Goal: Navigation & Orientation: Understand site structure

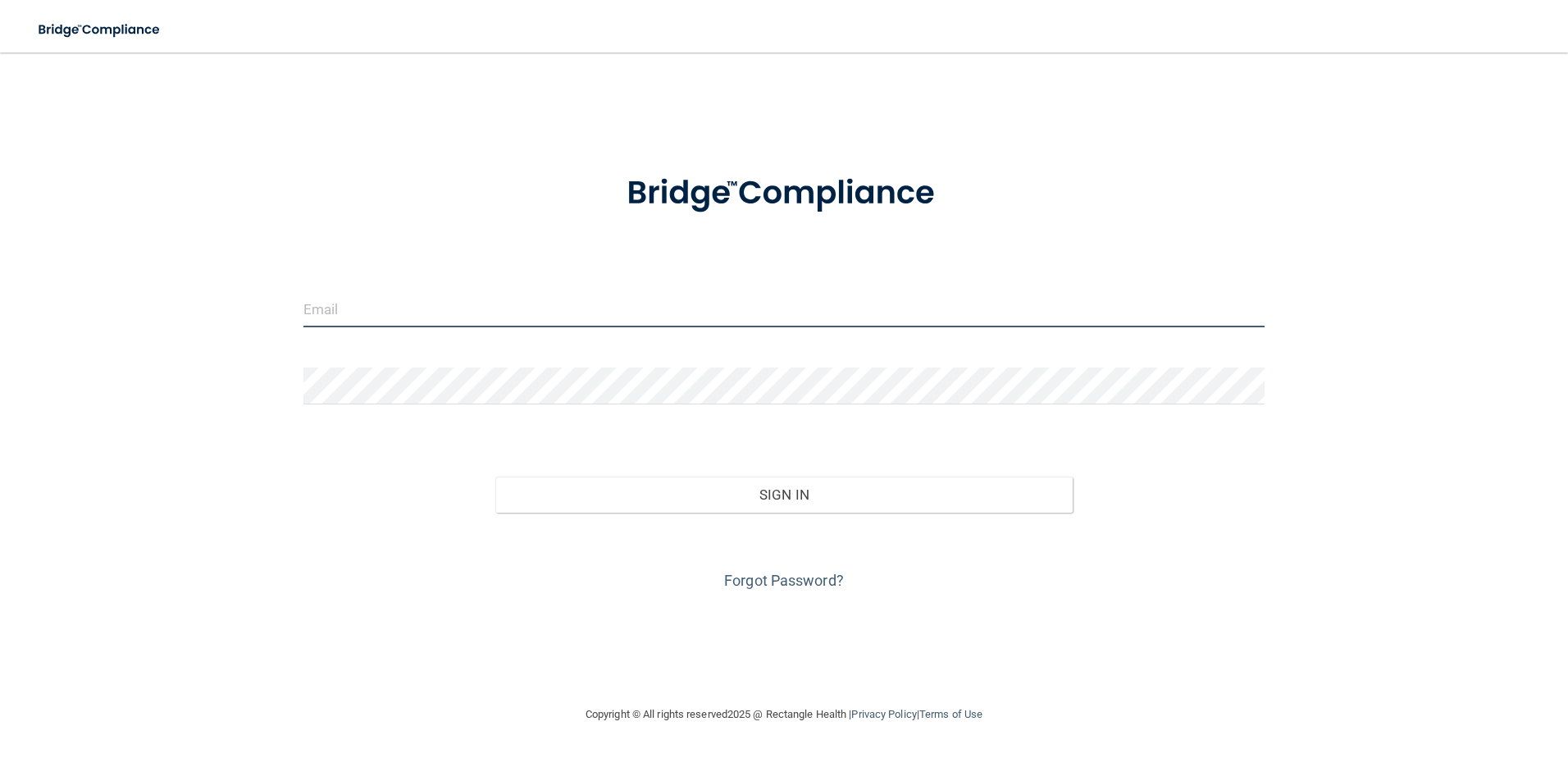
type input "[EMAIL_ADDRESS][DOMAIN_NAME]"
click at [451, 304] on input "[EMAIL_ADDRESS][DOMAIN_NAME]" at bounding box center [784, 309] width 962 height 37
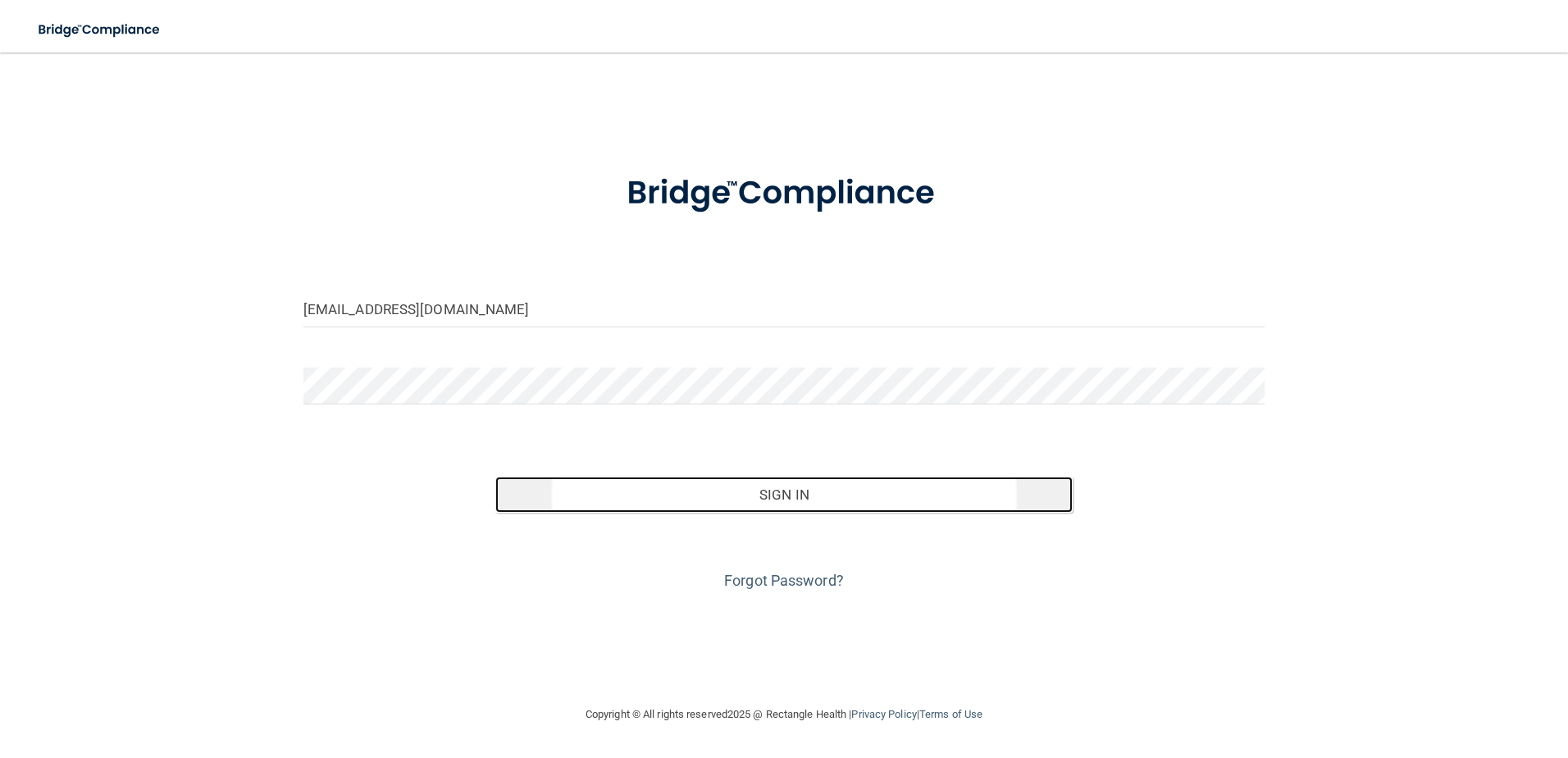
click at [803, 480] on button "Sign In" at bounding box center [784, 495] width 578 height 36
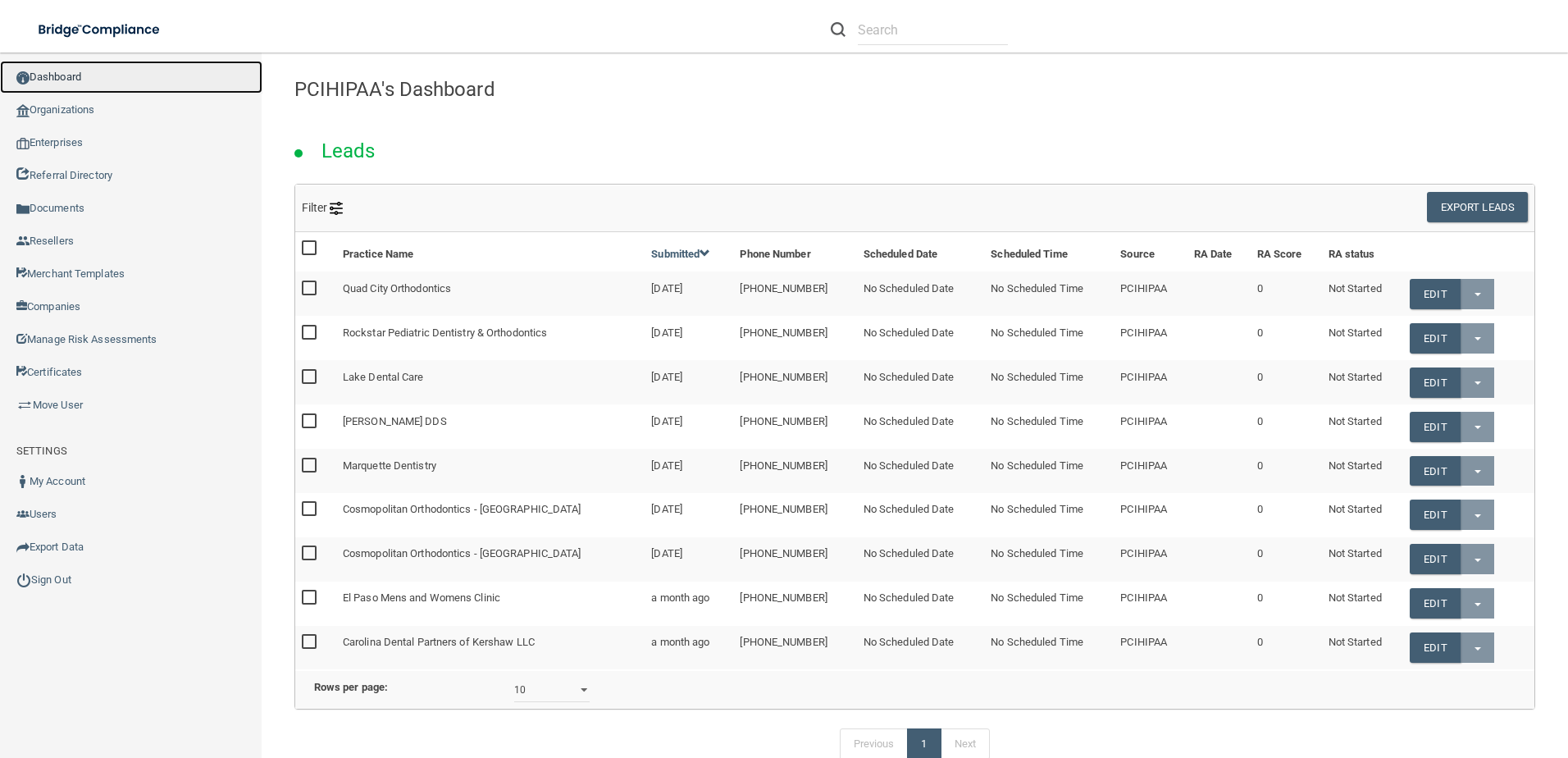
click at [72, 67] on link "Dashboard" at bounding box center [131, 77] width 262 height 33
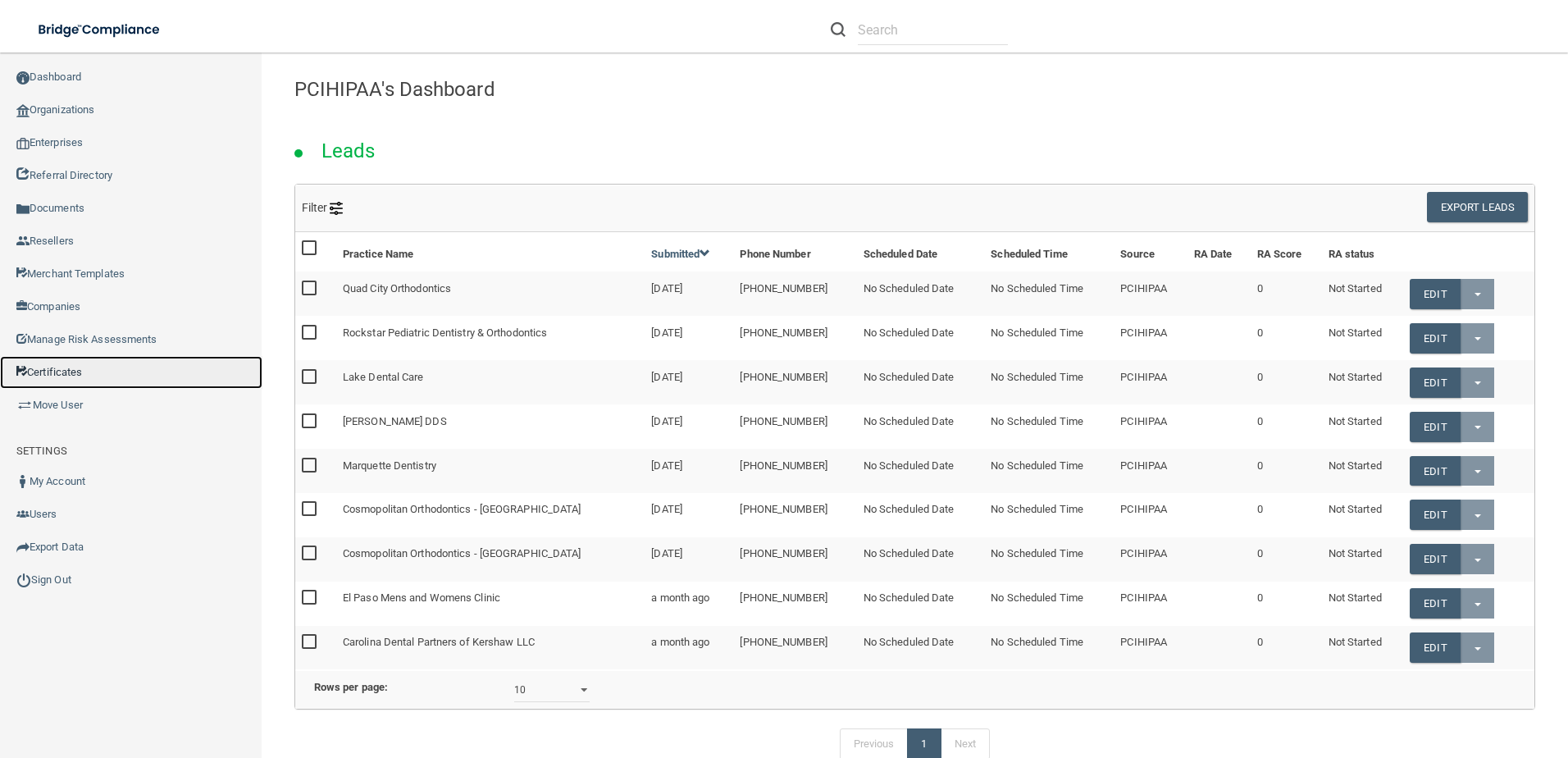
click at [70, 374] on link "Certificates" at bounding box center [131, 372] width 262 height 33
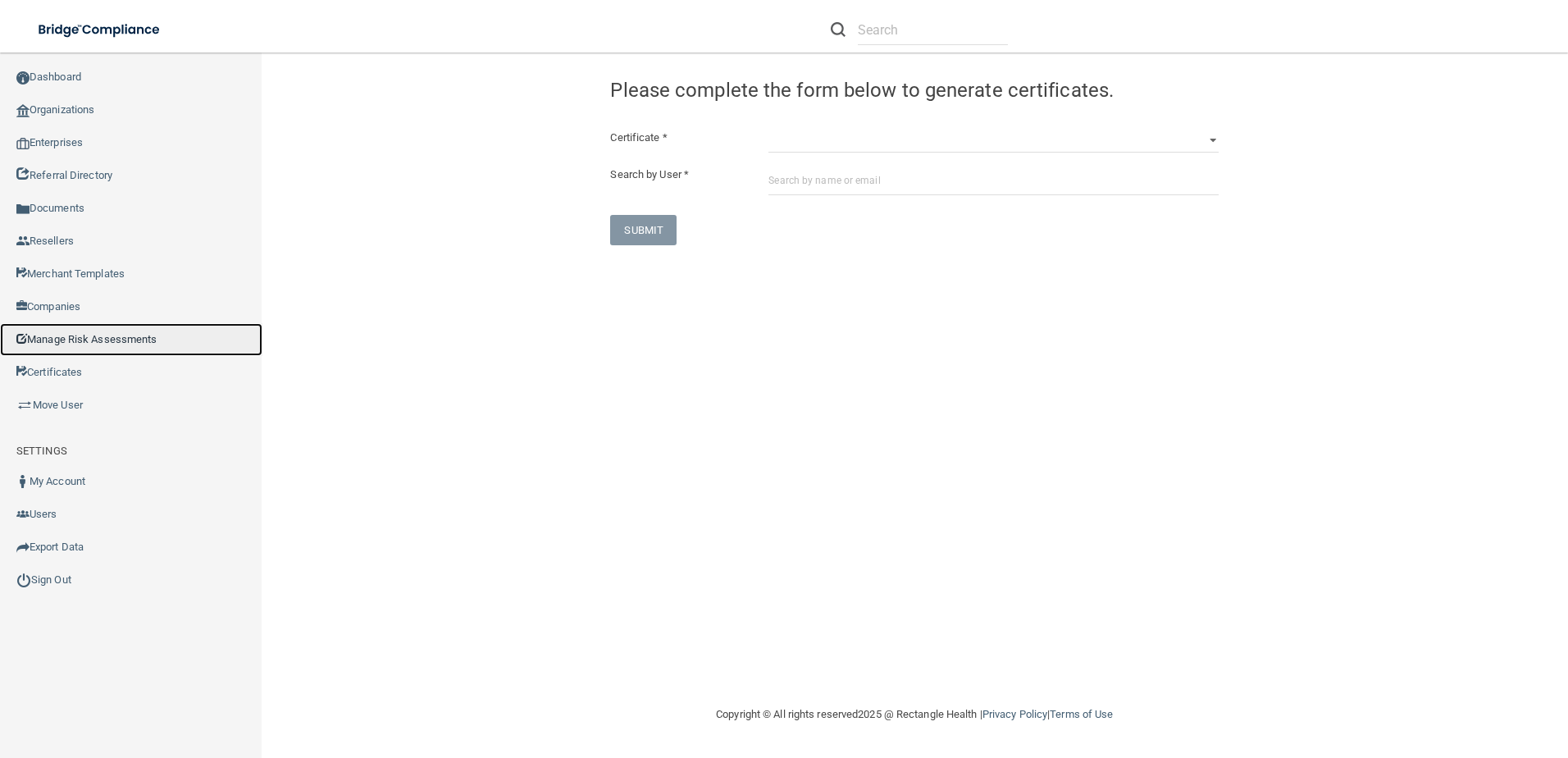
click at [66, 341] on link "Manage Risk Assessments" at bounding box center [131, 339] width 262 height 33
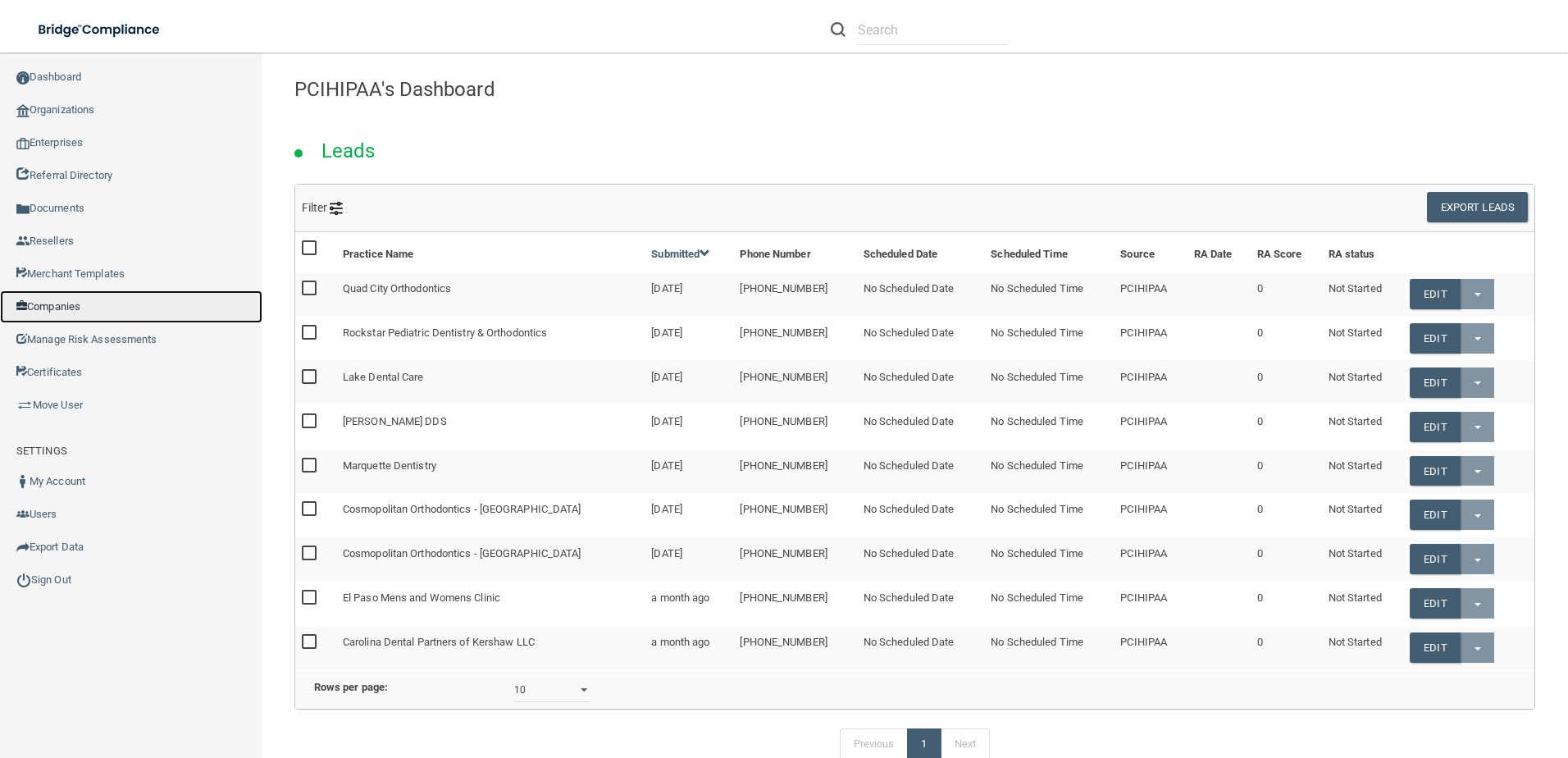
click at [64, 310] on link "Companies" at bounding box center [131, 306] width 262 height 33
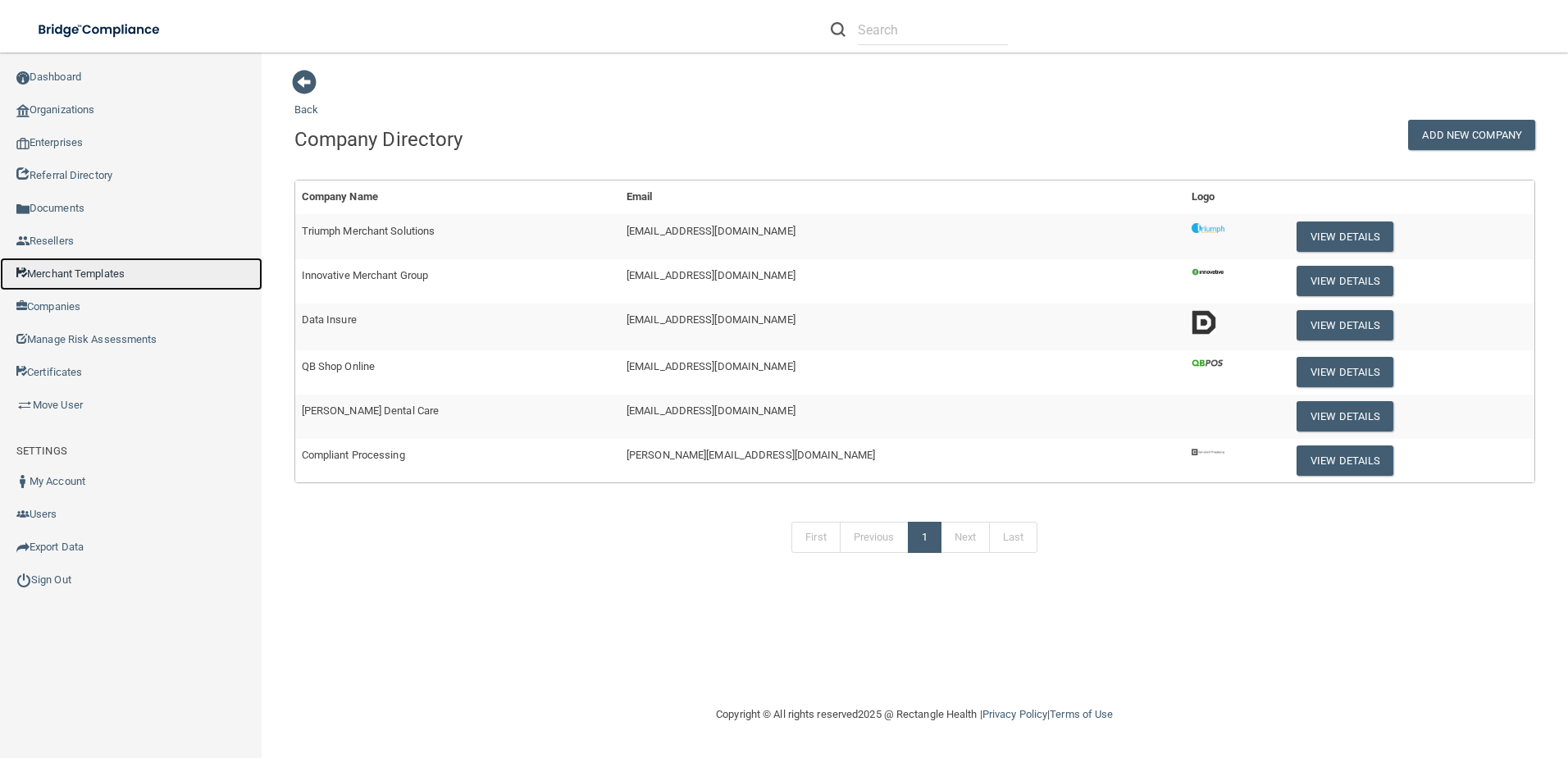
click at [67, 278] on link "Merchant Templates" at bounding box center [131, 273] width 262 height 33
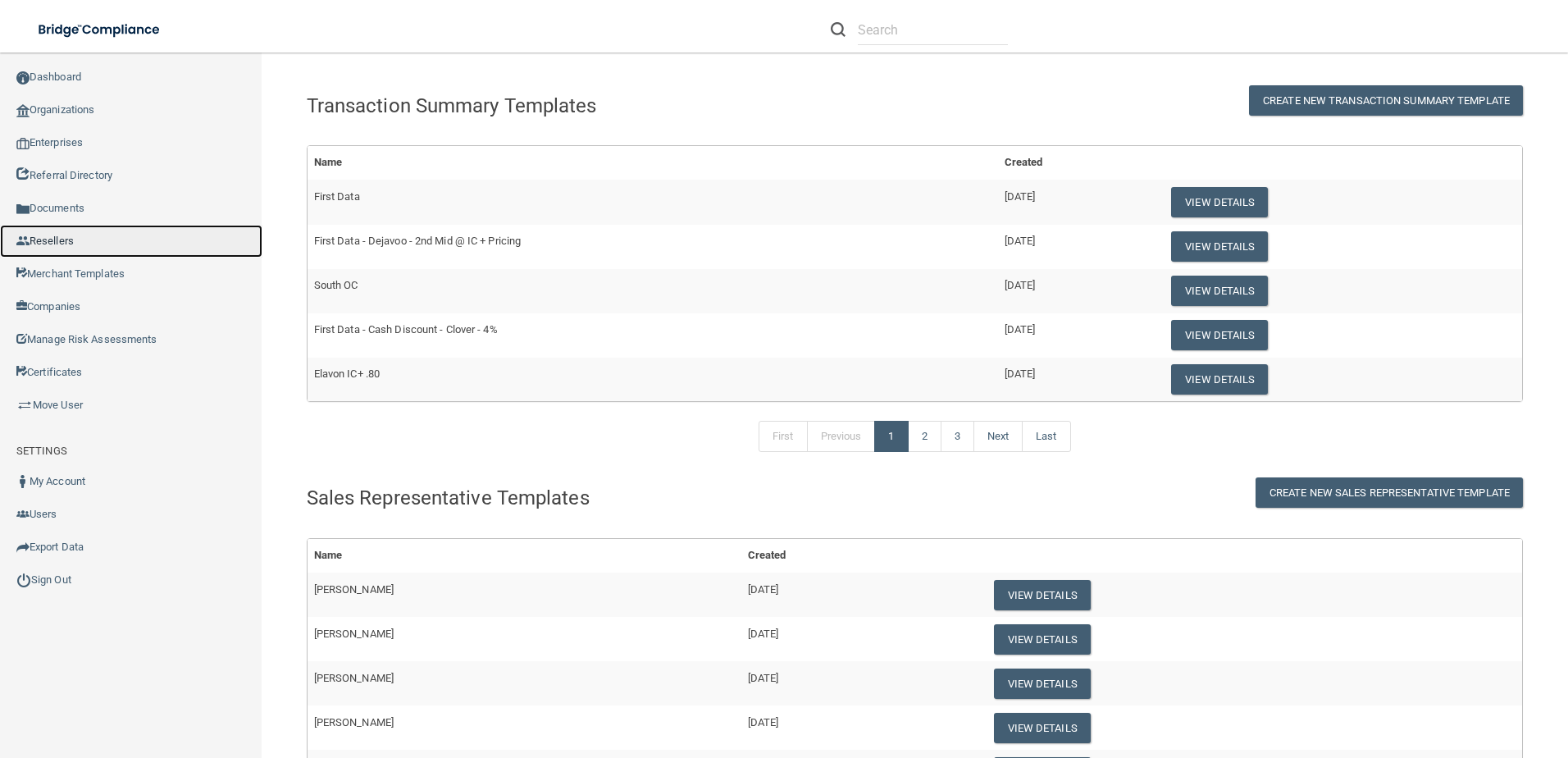
click at [58, 244] on link "Resellers" at bounding box center [131, 241] width 262 height 33
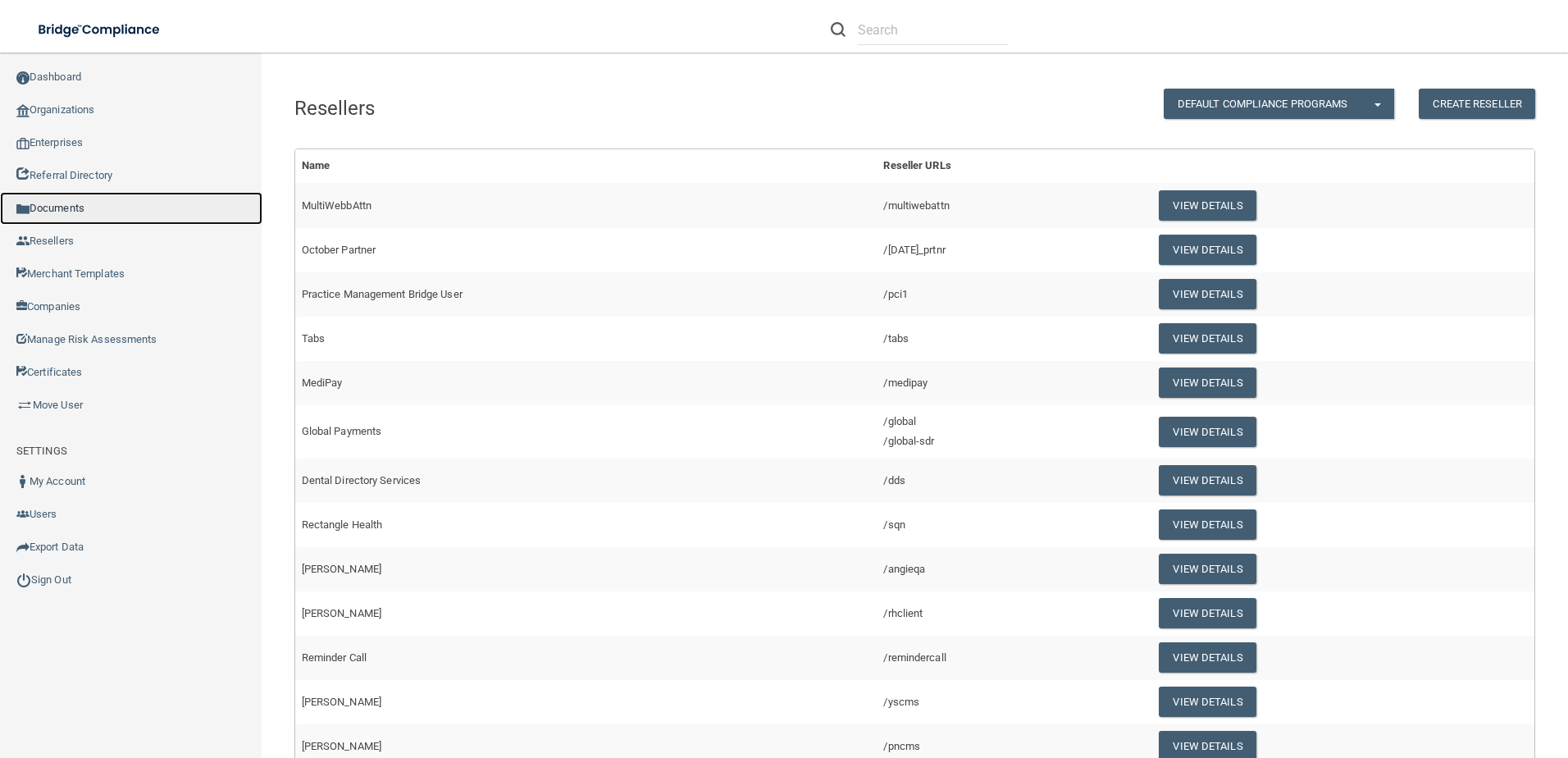
click at [66, 204] on link "Documents" at bounding box center [131, 208] width 262 height 33
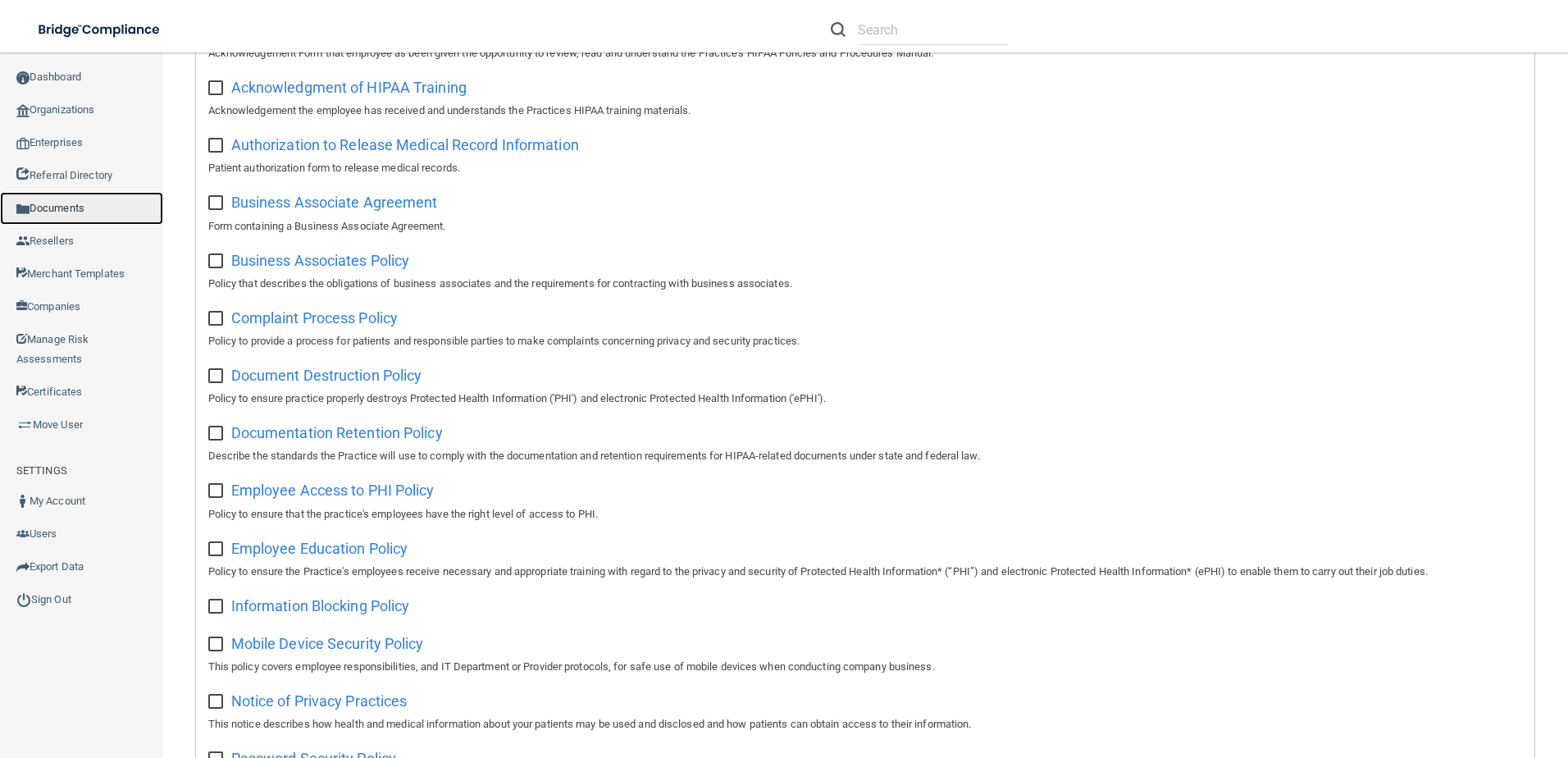
scroll to position [821, 0]
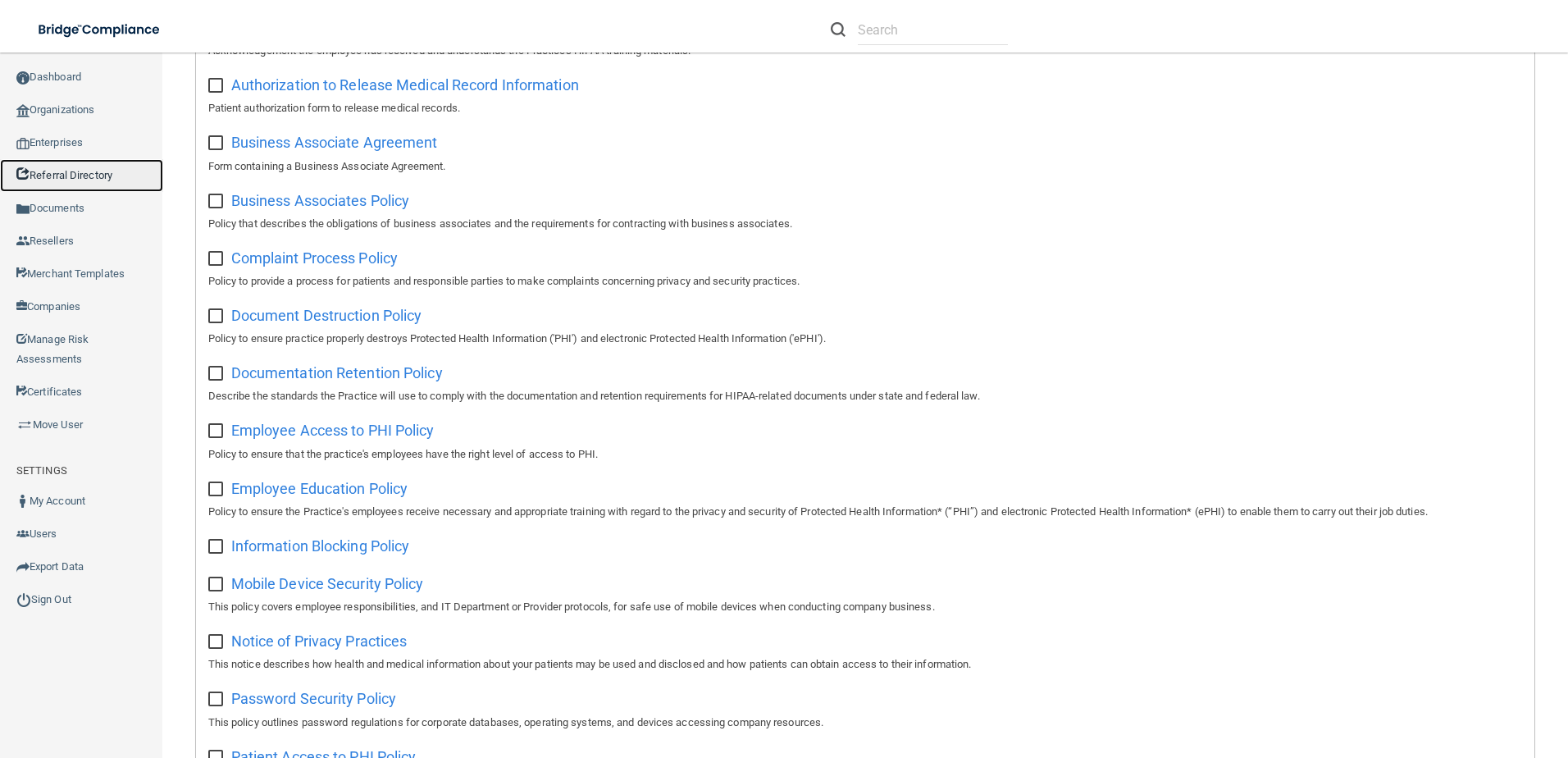
click at [65, 178] on link "Referral Directory" at bounding box center [82, 175] width 163 height 33
click at [57, 140] on link "Enterprises" at bounding box center [82, 142] width 163 height 33
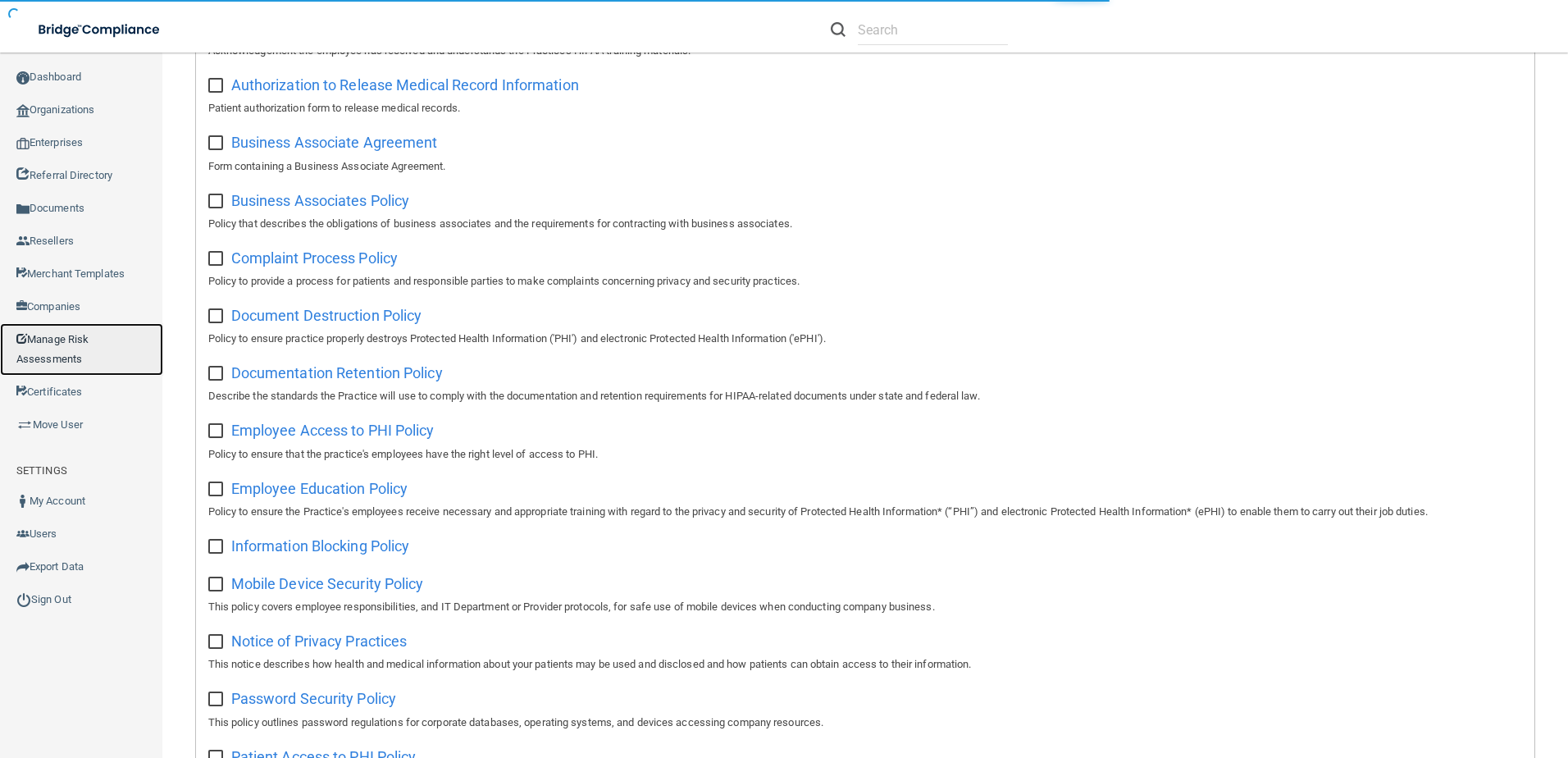
click at [66, 343] on link "Manage Risk Assessments" at bounding box center [82, 349] width 163 height 52
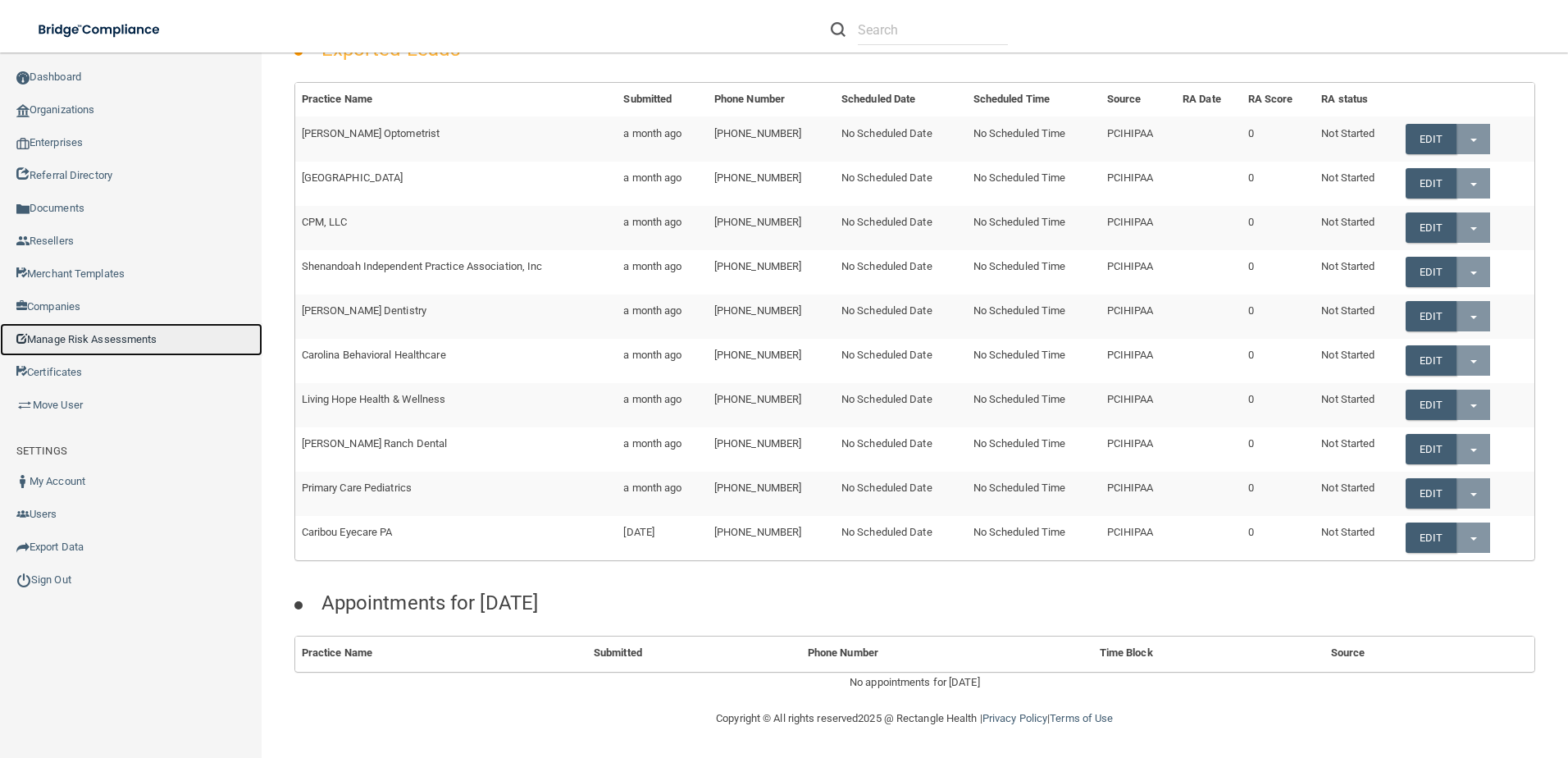
scroll to position [639, 0]
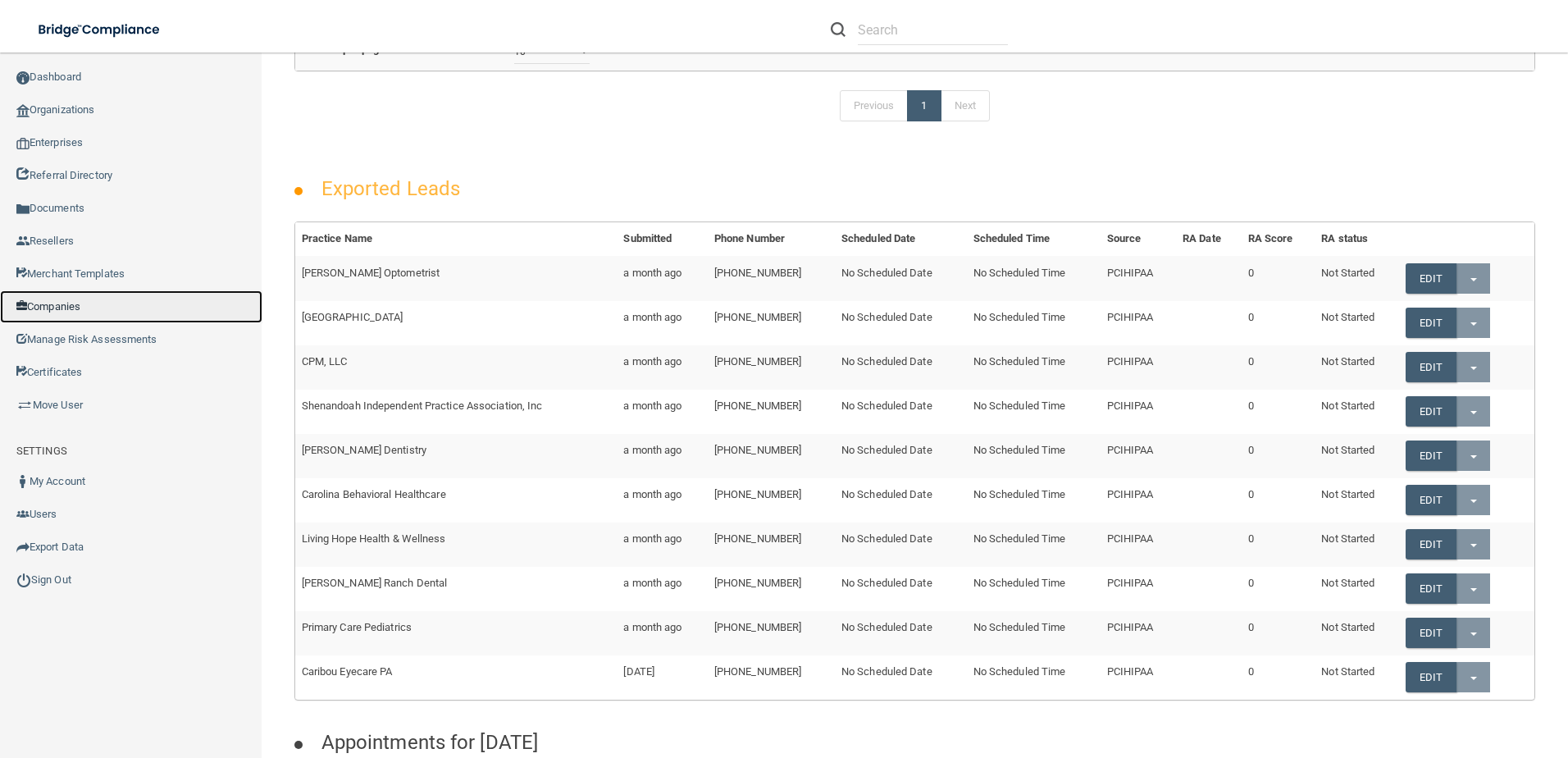
click at [91, 310] on link "Companies" at bounding box center [131, 306] width 262 height 33
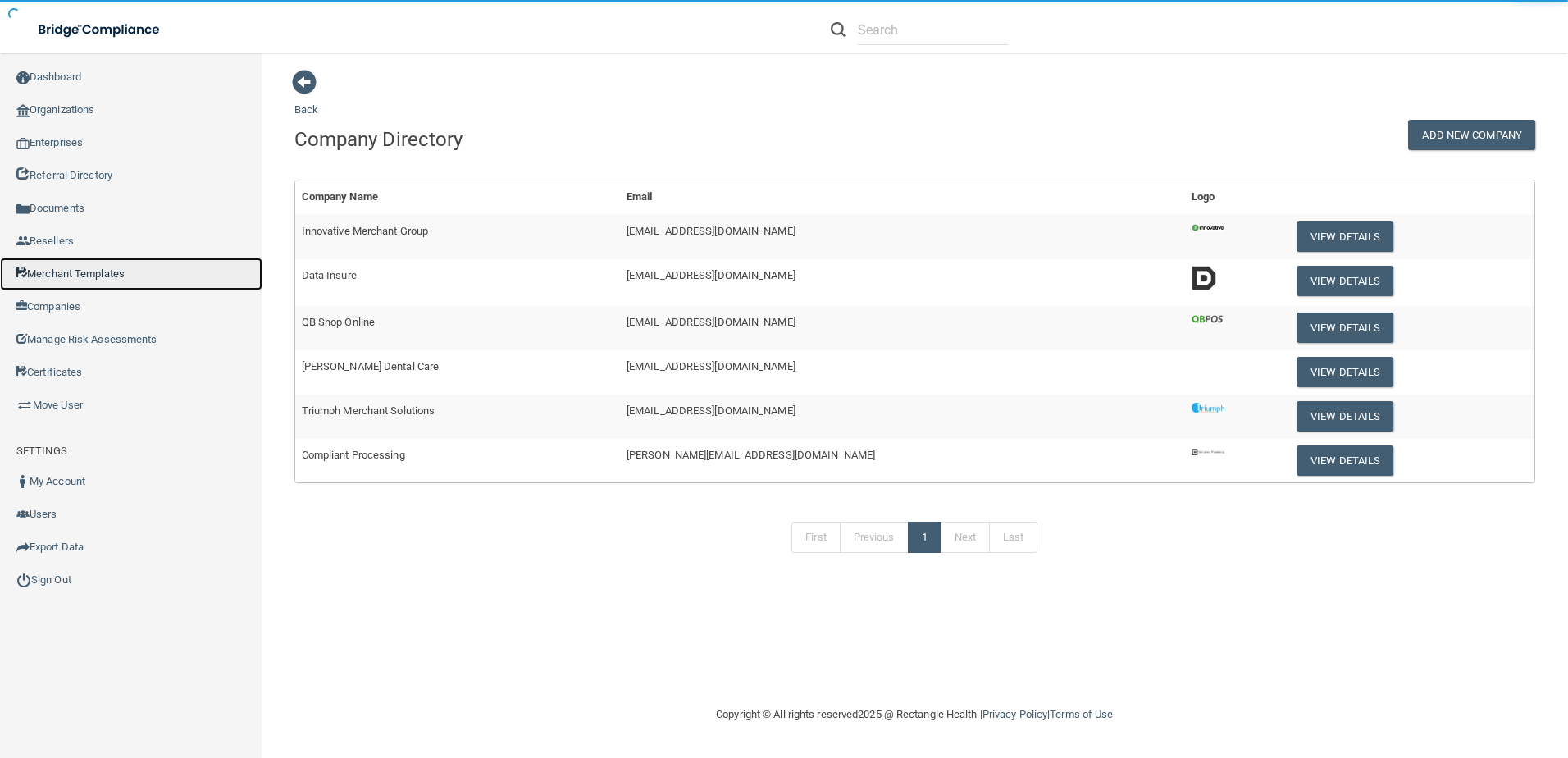
click at [106, 271] on link "Merchant Templates" at bounding box center [131, 273] width 262 height 33
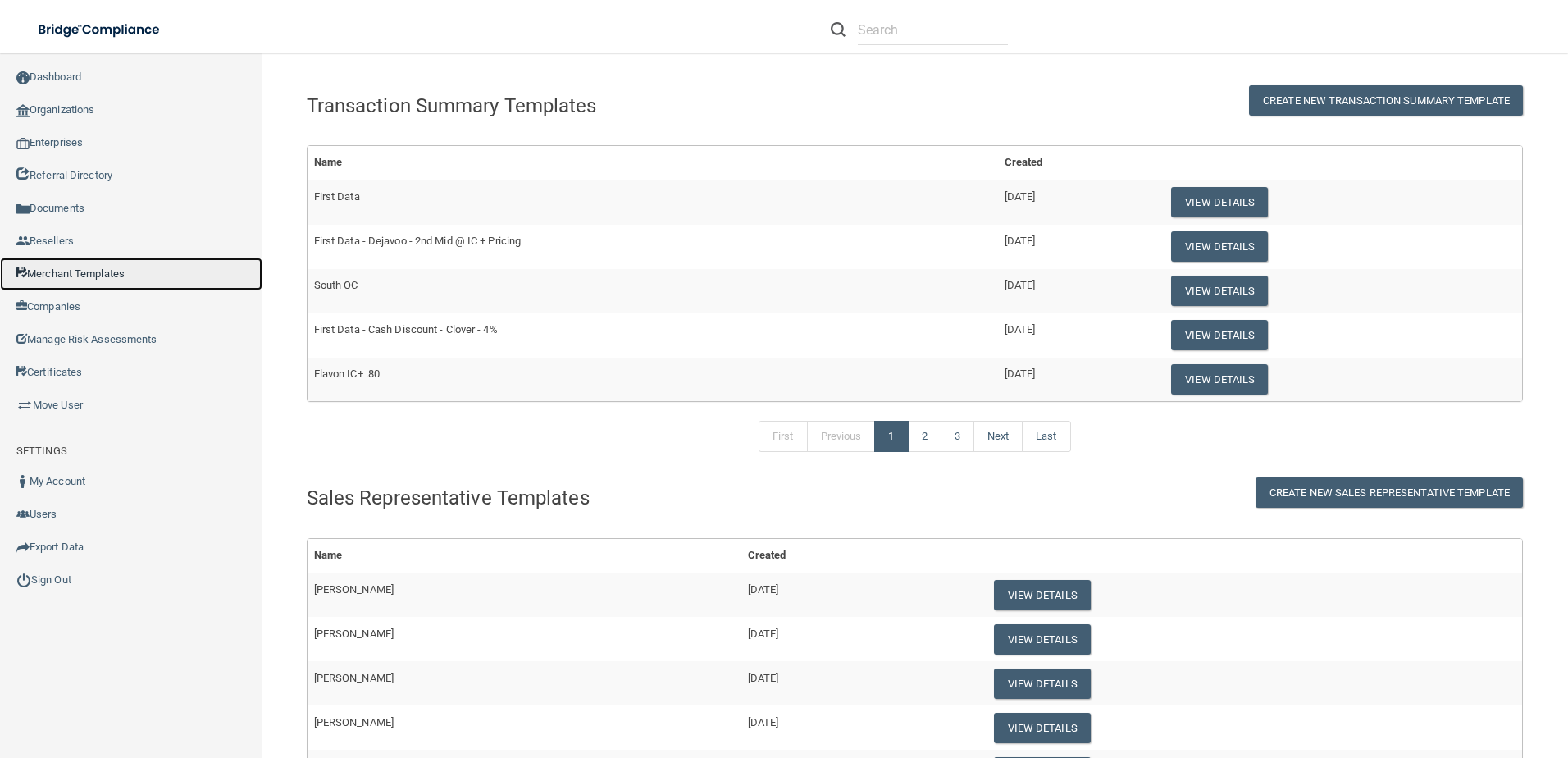
scroll to position [164, 0]
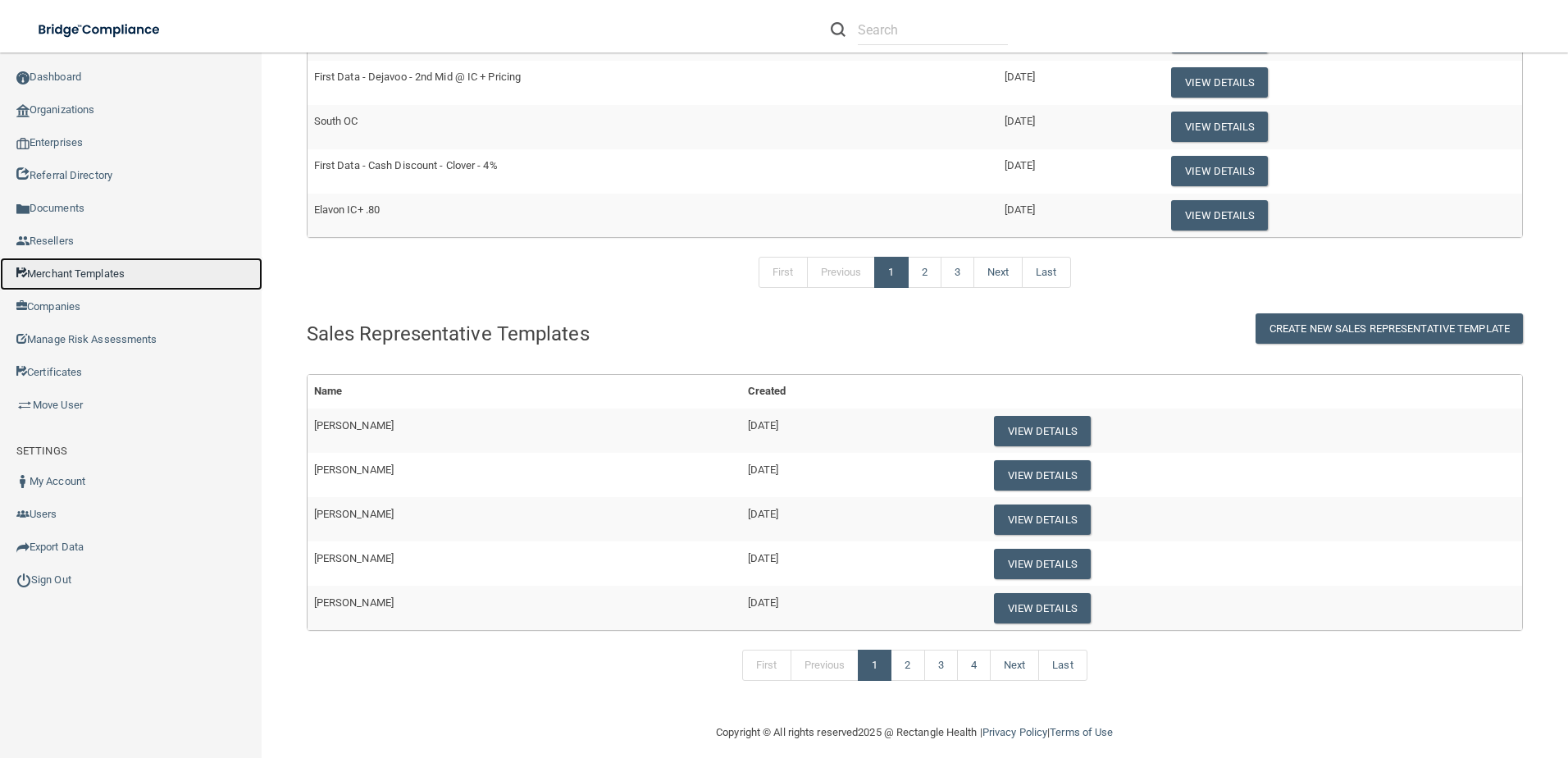
click at [70, 263] on link "Merchant Templates" at bounding box center [131, 273] width 262 height 33
click at [66, 250] on link "Resellers" at bounding box center [131, 241] width 262 height 33
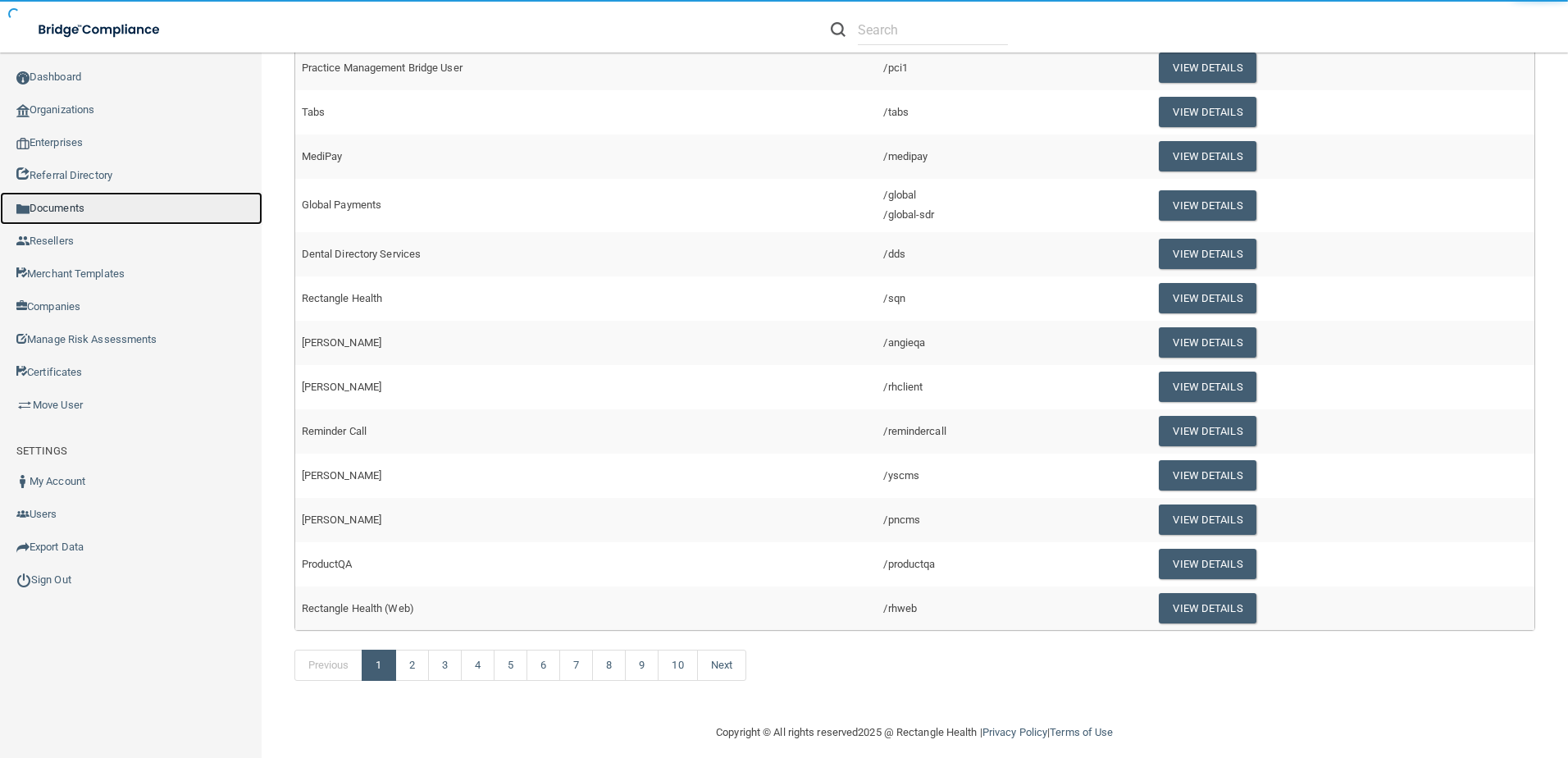
click at [66, 208] on link "Documents" at bounding box center [131, 208] width 262 height 33
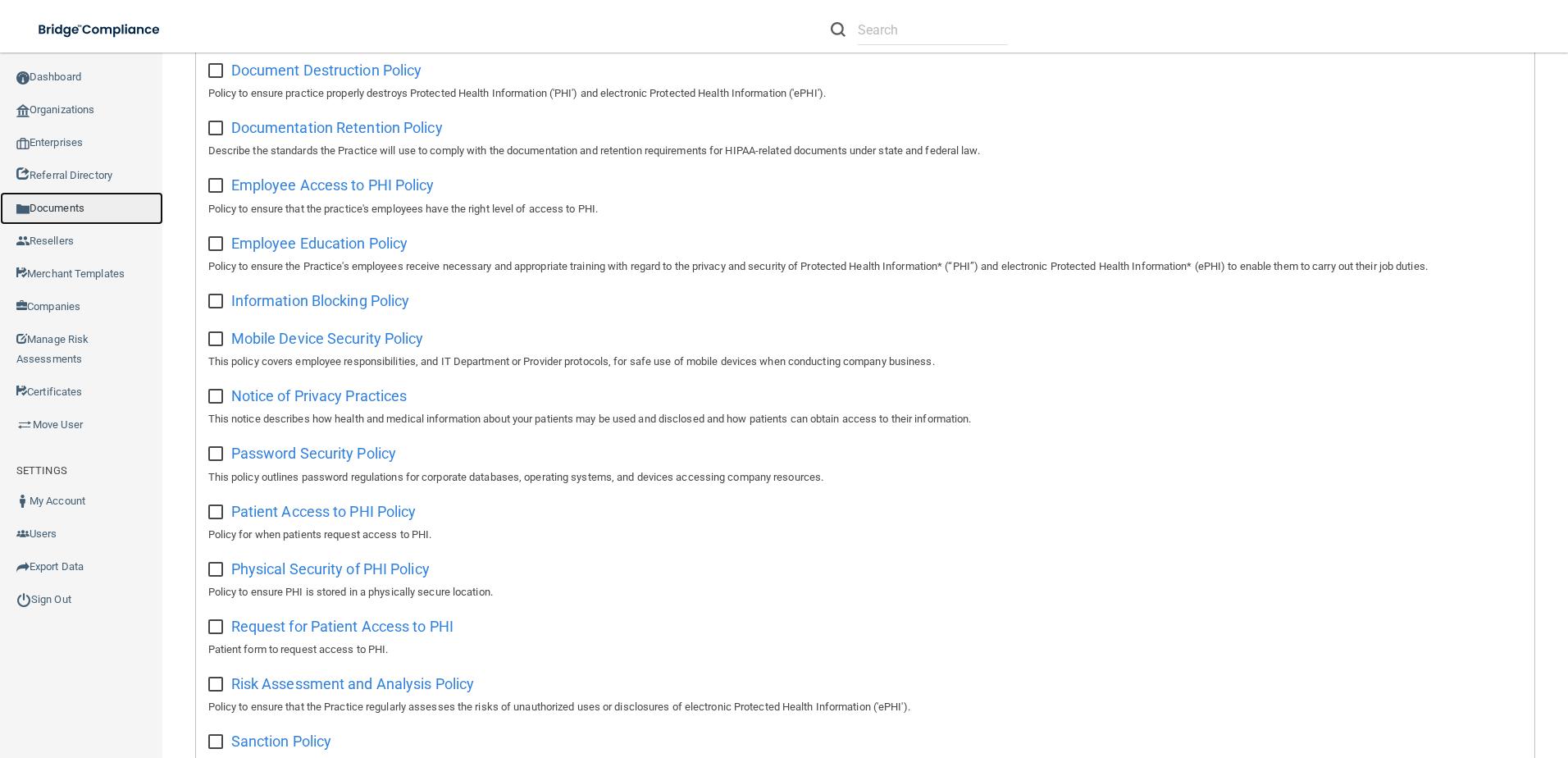
scroll to position [1062, 0]
click at [217, 351] on input "checkbox" at bounding box center [218, 344] width 18 height 13
click at [218, 351] on input "checkbox" at bounding box center [218, 344] width 18 height 13
checkbox input "false"
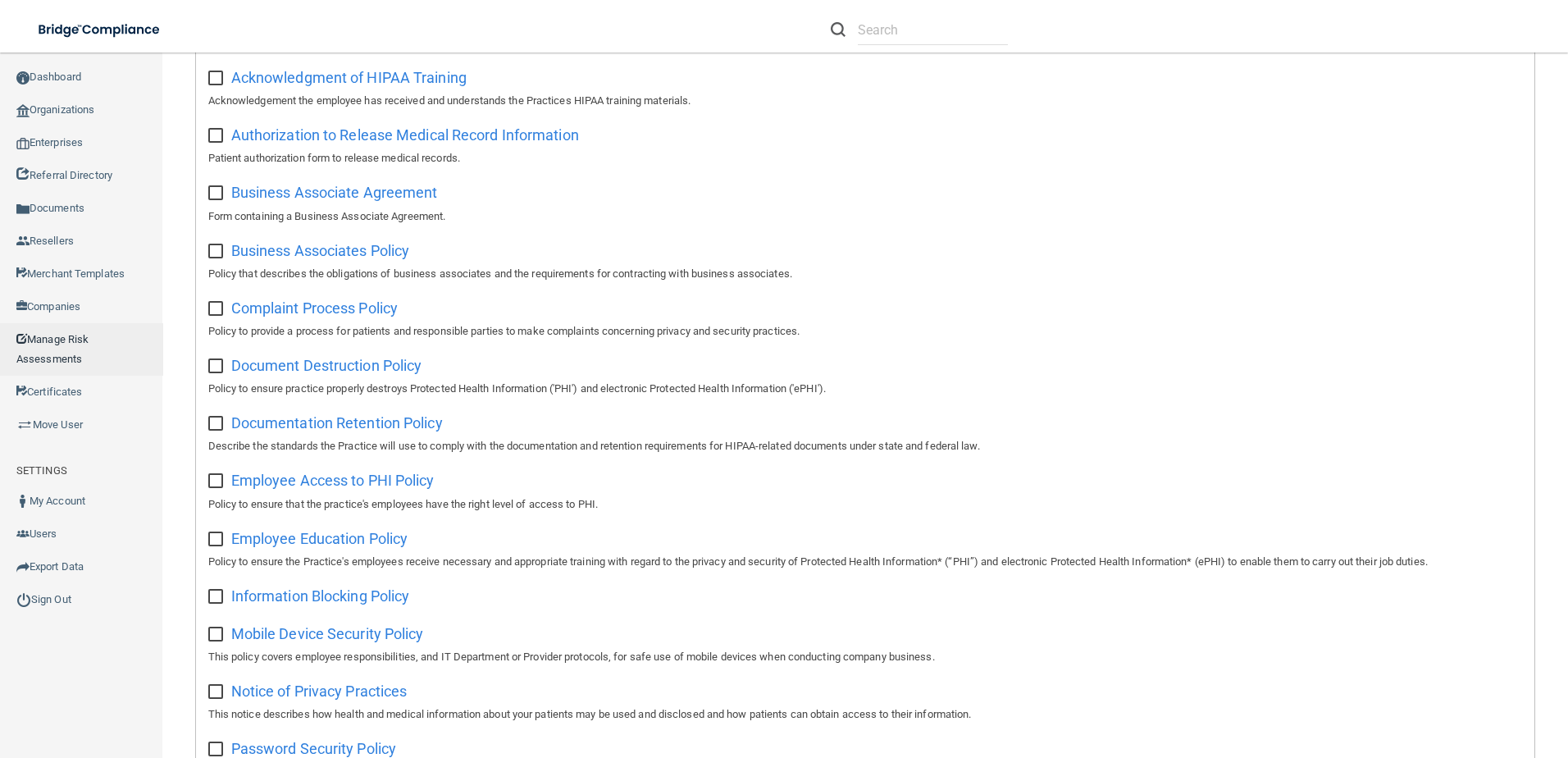
scroll to position [816, 0]
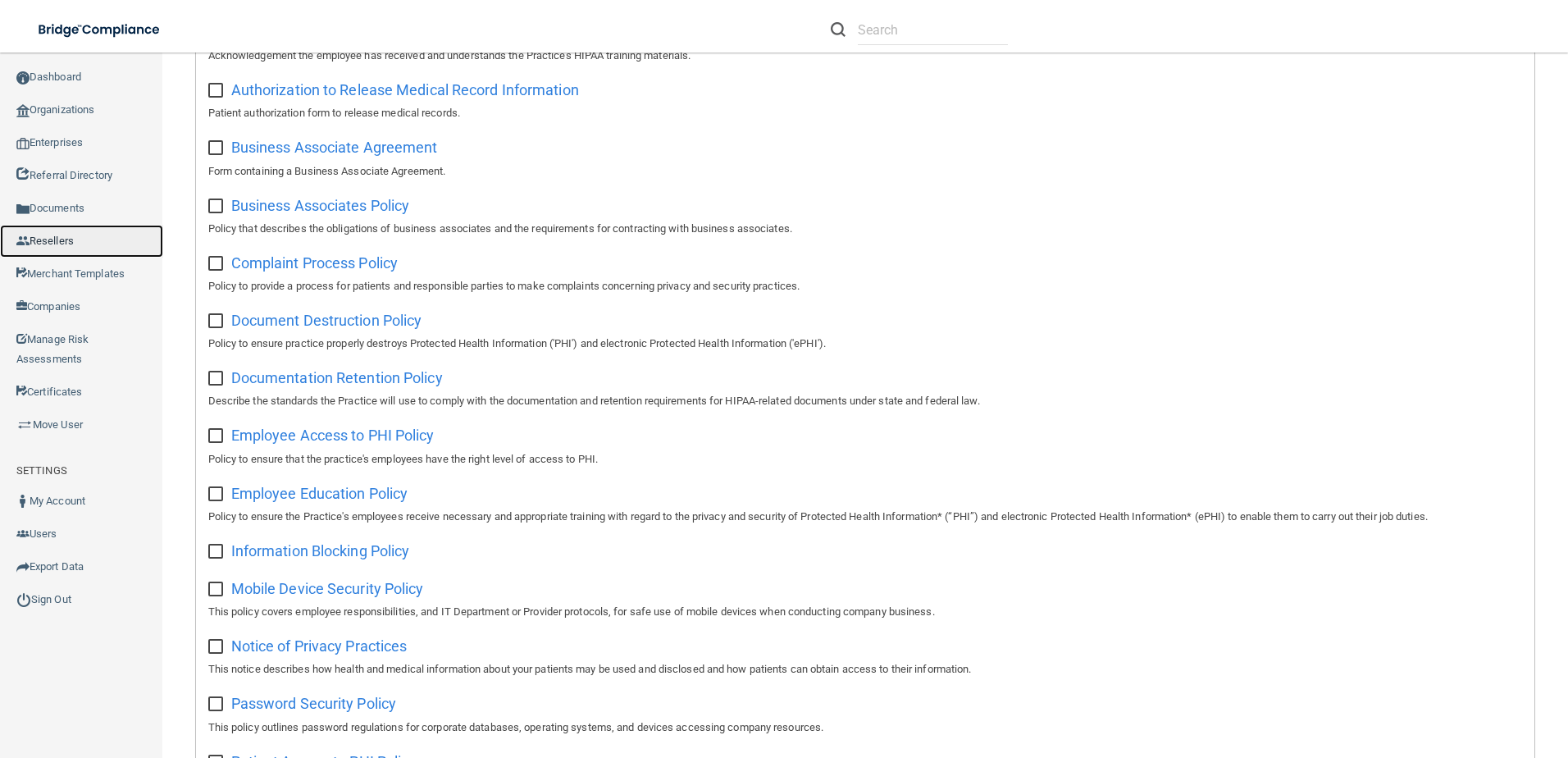
click at [79, 239] on link "Resellers" at bounding box center [82, 241] width 163 height 33
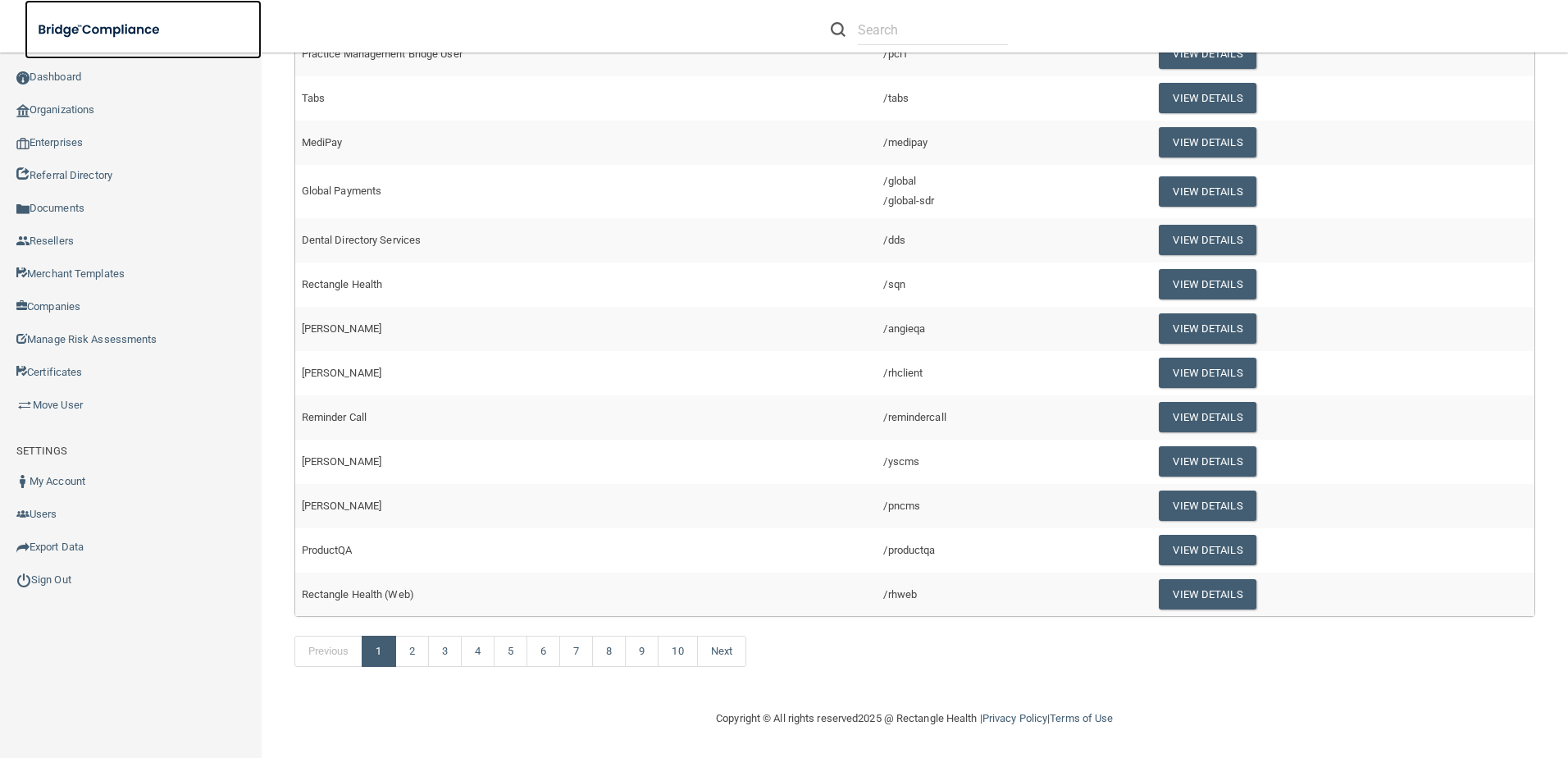
click at [92, 24] on img at bounding box center [99, 30] width 150 height 34
